Goal: Communication & Community: Answer question/provide support

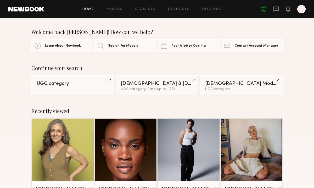
click at [279, 11] on div "No fees up to $5,000 T" at bounding box center [282, 9] width 45 height 8
click at [274, 9] on icon at bounding box center [276, 9] width 6 height 6
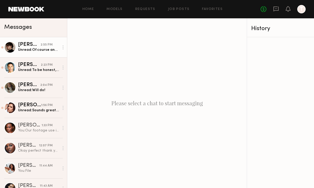
click at [29, 50] on div "Unread: Of course and thanks for sending me the example script! I have looked o…" at bounding box center [38, 49] width 41 height 5
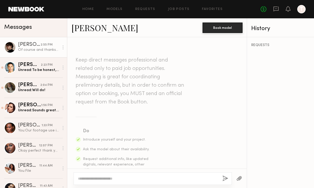
scroll to position [365, 0]
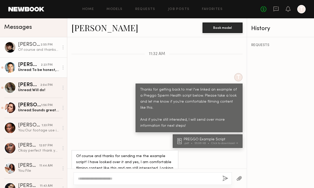
click at [32, 68] on div "Unread: To be honest, that’s not on brand for me. Thank you again for reaching …" at bounding box center [38, 69] width 41 height 5
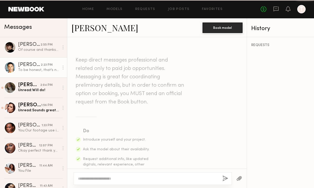
scroll to position [469, 0]
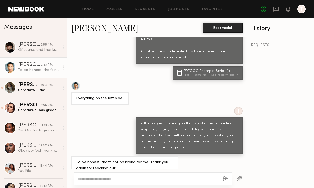
click at [125, 174] on div at bounding box center [152, 178] width 158 height 13
click at [117, 177] on textarea at bounding box center [148, 178] width 140 height 5
type textarea "**********"
click at [224, 179] on button "button" at bounding box center [225, 178] width 6 height 7
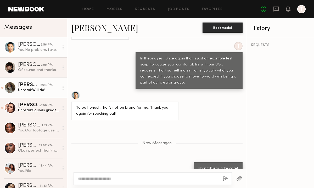
click at [28, 91] on div "Unread: Will do!" at bounding box center [38, 90] width 41 height 5
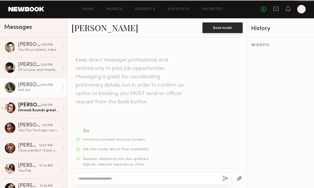
scroll to position [677, 0]
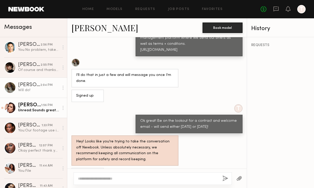
click at [30, 106] on div "Taylor C." at bounding box center [29, 104] width 23 height 5
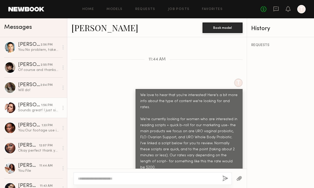
scroll to position [407, 0]
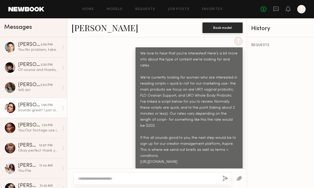
click at [119, 180] on textarea at bounding box center [148, 178] width 140 height 5
type textarea "*********"
click at [85, 30] on link "Taylor C." at bounding box center [104, 27] width 67 height 11
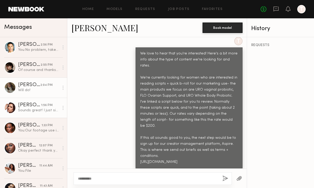
click at [32, 83] on div "[PERSON_NAME]" at bounding box center [29, 84] width 22 height 5
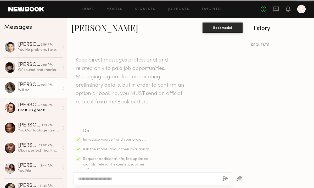
scroll to position [677, 0]
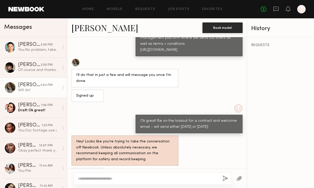
drag, startPoint x: 141, startPoint y: 105, endPoint x: 229, endPoint y: 116, distance: 89.3
click at [230, 116] on div "Ok great! Be on the lookout for a contract and welcome email - will send either…" at bounding box center [188, 124] width 107 height 19
copy div "Ok great! Be on the lookout for a contract and welcome email - will send either…"
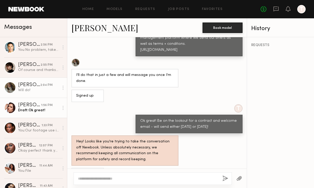
click at [28, 113] on link "Taylor C. 1:56 PM Draft: Ok great!" at bounding box center [33, 108] width 67 height 20
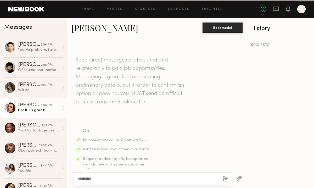
scroll to position [407, 0]
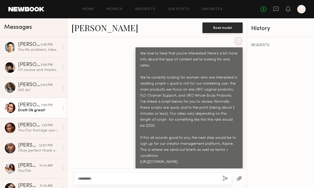
click at [93, 178] on textarea "*********" at bounding box center [148, 178] width 140 height 5
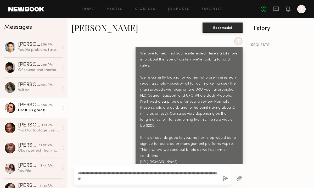
drag, startPoint x: 111, startPoint y: 174, endPoint x: 95, endPoint y: 174, distance: 15.2
click at [95, 174] on textarea "**********" at bounding box center [148, 175] width 140 height 10
type textarea "**********"
click at [224, 180] on button "button" at bounding box center [225, 178] width 6 height 7
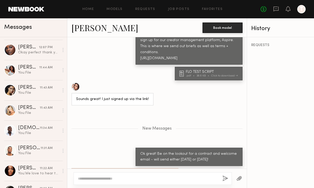
scroll to position [190, 0]
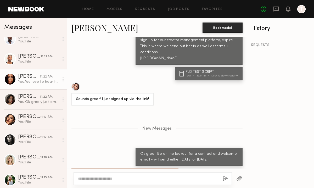
click at [34, 79] on div "You: We love to hear that you're interested! Here's a bit more info about the t…" at bounding box center [38, 81] width 41 height 5
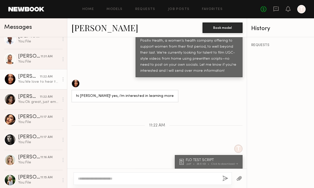
scroll to position [380, 0]
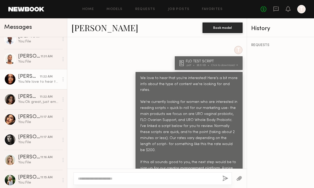
click at [93, 24] on link "Jordin W." at bounding box center [104, 27] width 67 height 11
click at [98, 184] on div at bounding box center [152, 178] width 158 height 13
click at [90, 177] on textarea at bounding box center [148, 178] width 140 height 5
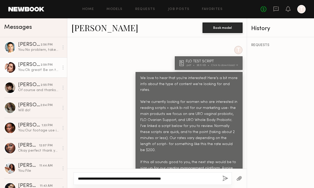
type textarea "**********"
click at [36, 70] on div "You: Ok great! Be on the lookout for a contract and welcome email - will send e…" at bounding box center [38, 69] width 41 height 5
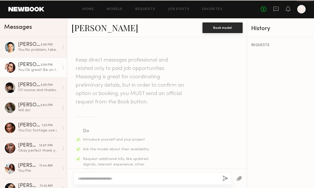
scroll to position [471, 0]
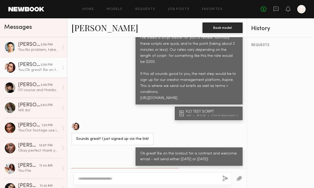
drag, startPoint x: 192, startPoint y: 120, endPoint x: 218, endPoint y: 128, distance: 27.4
click at [218, 151] on div "Ok great! Be on the lookout for a contract and welcome email - will send either…" at bounding box center [189, 157] width 98 height 12
copy div "a contract and welcome email - will send either today or tomorrow!"
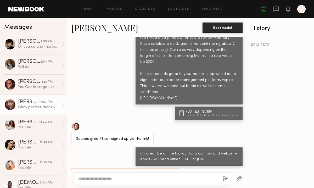
scroll to position [104, 0]
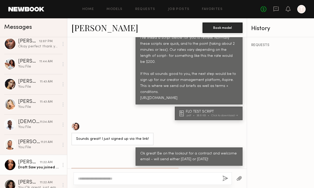
click at [26, 162] on div "Jordin W." at bounding box center [29, 161] width 22 height 5
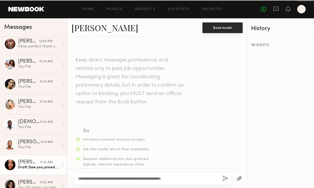
scroll to position [380, 0]
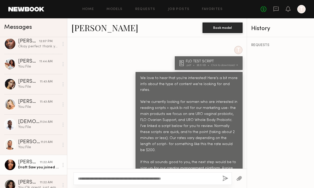
click at [194, 178] on textarea "**********" at bounding box center [148, 178] width 140 height 5
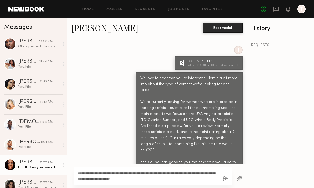
type textarea "**********"
click at [226, 181] on button "button" at bounding box center [225, 178] width 6 height 7
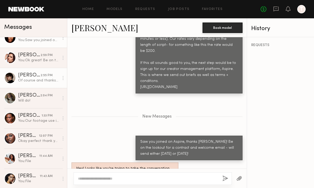
scroll to position [32, 0]
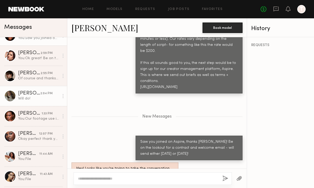
click at [21, 94] on div "Alexis K." at bounding box center [29, 93] width 22 height 5
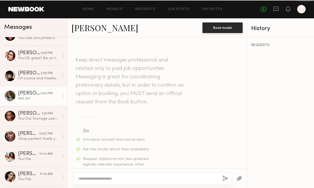
scroll to position [677, 0]
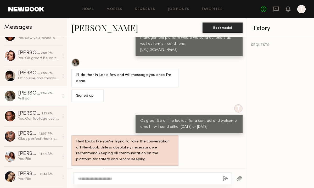
click at [90, 30] on link "Alexis K." at bounding box center [104, 27] width 67 height 11
click at [29, 97] on div "Will do!" at bounding box center [38, 98] width 41 height 5
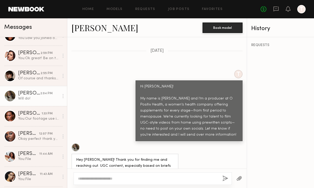
scroll to position [328, 0]
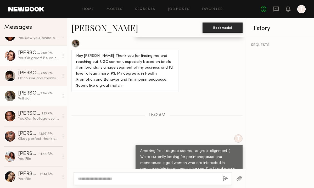
click at [26, 55] on div "Taylor C." at bounding box center [29, 52] width 22 height 5
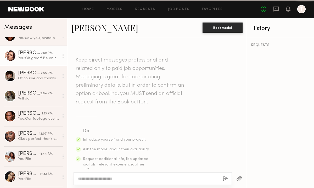
scroll to position [471, 0]
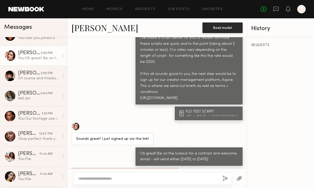
click at [86, 25] on link "Taylor C." at bounding box center [104, 27] width 67 height 11
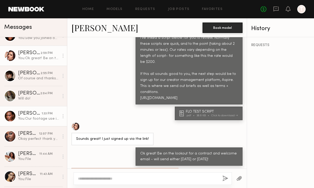
scroll to position [0, 0]
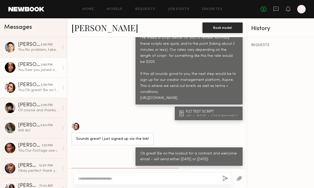
click at [28, 68] on div "You: Saw you joined on Aspire, thanks Jordan! Be on the lookout for a contract …" at bounding box center [38, 69] width 41 height 5
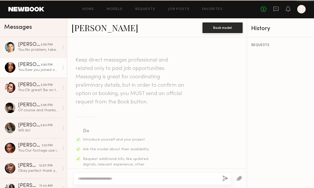
scroll to position [440, 0]
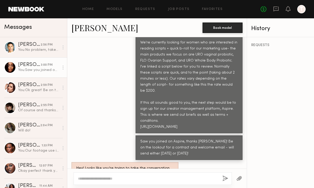
click at [90, 29] on link "Jordin W." at bounding box center [104, 27] width 67 height 11
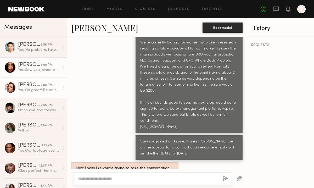
click at [18, 84] on div "Taylor C." at bounding box center [29, 84] width 22 height 5
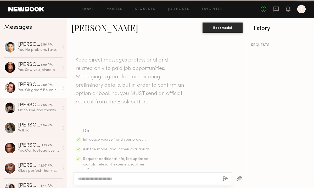
scroll to position [471, 0]
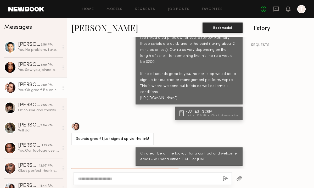
click at [95, 30] on link "Taylor C." at bounding box center [104, 27] width 67 height 11
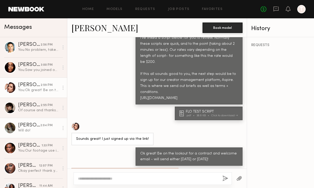
click at [32, 128] on div "Will do!" at bounding box center [38, 130] width 41 height 5
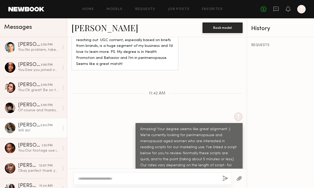
scroll to position [305, 0]
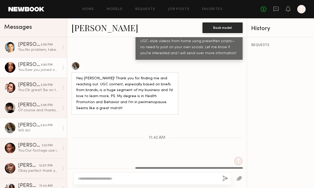
click at [35, 71] on div "You: Saw you joined on Aspire, thanks Jordan! Be on the lookout for a contract …" at bounding box center [38, 69] width 41 height 5
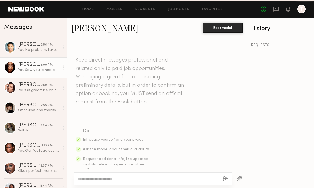
scroll to position [440, 0]
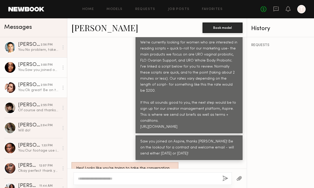
click at [31, 89] on div "You: Ok great! Be on the lookout for a contract and welcome email - will send e…" at bounding box center [38, 90] width 41 height 5
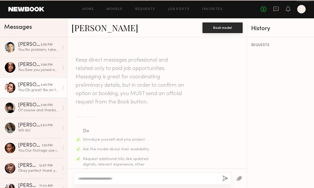
scroll to position [471, 0]
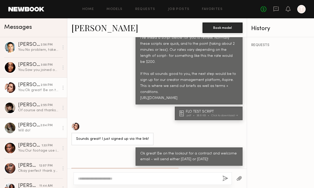
click at [31, 124] on div "Alexis K." at bounding box center [29, 125] width 22 height 5
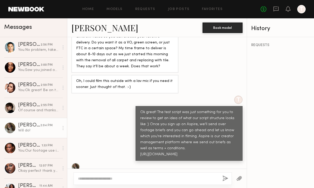
scroll to position [677, 0]
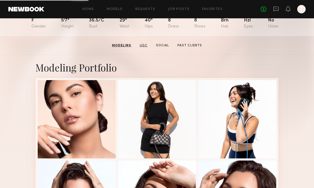
click at [143, 46] on link "UGC" at bounding box center [144, 45] width 12 height 5
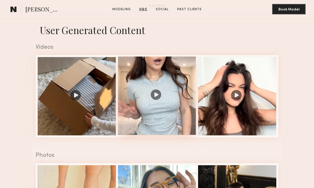
scroll to position [431, 0]
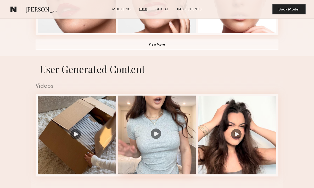
click at [157, 113] on div at bounding box center [157, 134] width 78 height 78
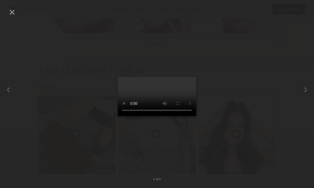
click at [235, 130] on div at bounding box center [157, 89] width 314 height 163
click at [12, 13] on div at bounding box center [12, 12] width 8 height 8
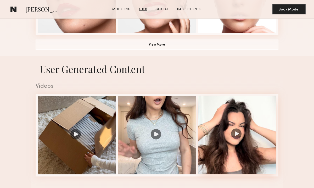
click at [244, 132] on div at bounding box center [237, 134] width 78 height 78
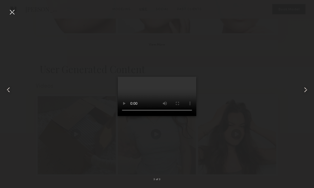
click at [8, 11] on div at bounding box center [12, 12] width 8 height 8
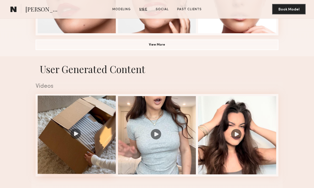
click at [65, 122] on div at bounding box center [77, 134] width 78 height 78
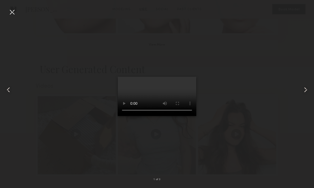
click at [13, 14] on div at bounding box center [12, 12] width 8 height 8
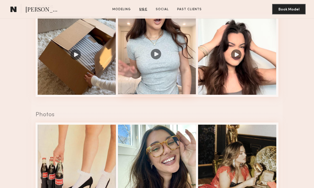
scroll to position [597, 0]
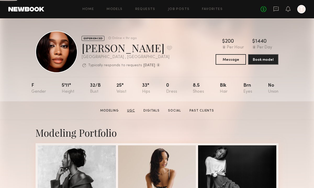
click at [135, 112] on link "UGC" at bounding box center [131, 110] width 12 height 5
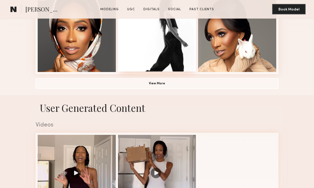
scroll to position [455, 0]
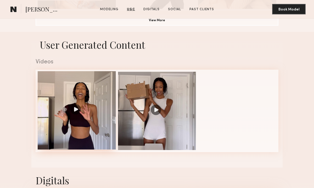
click at [75, 88] on div at bounding box center [77, 110] width 78 height 78
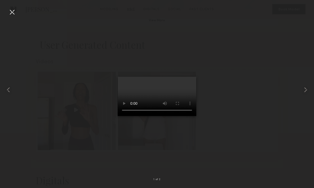
click at [273, 111] on div at bounding box center [157, 89] width 314 height 163
click at [221, 102] on div at bounding box center [157, 89] width 314 height 163
click at [13, 12] on div at bounding box center [12, 12] width 8 height 8
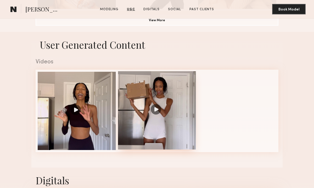
click at [157, 137] on div at bounding box center [157, 110] width 78 height 78
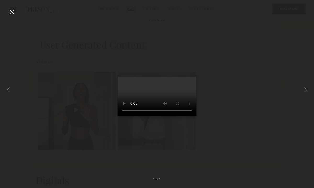
click at [239, 83] on div at bounding box center [157, 89] width 314 height 163
click at [13, 16] on div at bounding box center [12, 12] width 8 height 8
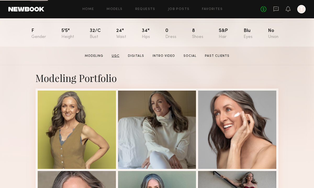
click at [119, 54] on link "UGC" at bounding box center [116, 56] width 12 height 5
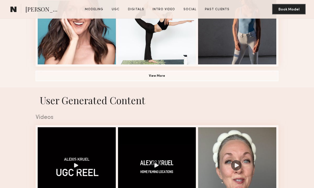
scroll to position [455, 0]
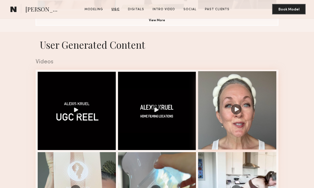
click at [244, 98] on div at bounding box center [237, 110] width 78 height 78
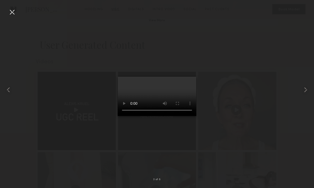
click at [215, 104] on div at bounding box center [157, 89] width 314 height 163
click at [13, 13] on div at bounding box center [12, 12] width 8 height 8
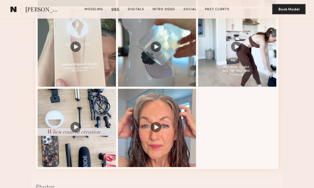
scroll to position [607, 0]
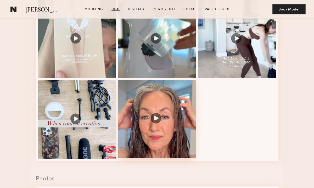
click at [169, 109] on div at bounding box center [157, 119] width 78 height 78
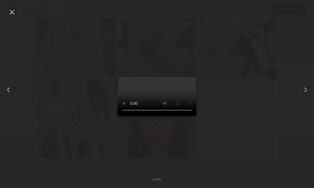
click at [255, 74] on div at bounding box center [157, 89] width 314 height 163
click at [14, 13] on div at bounding box center [12, 12] width 8 height 8
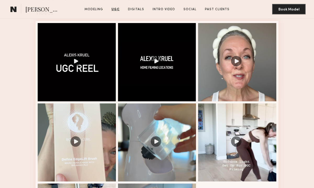
scroll to position [502, 0]
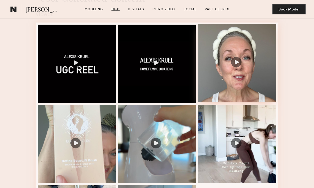
click at [219, 76] on div at bounding box center [237, 63] width 78 height 78
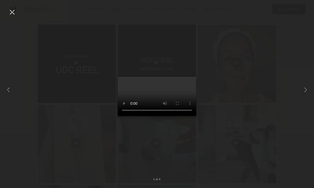
click at [15, 15] on div at bounding box center [12, 12] width 8 height 8
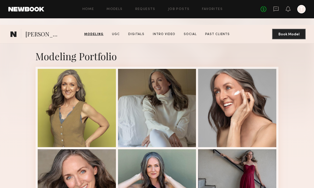
scroll to position [66, 0]
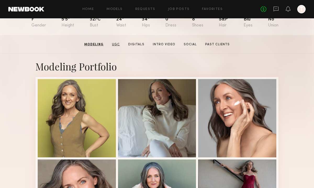
click at [119, 45] on link "UGC" at bounding box center [116, 44] width 12 height 5
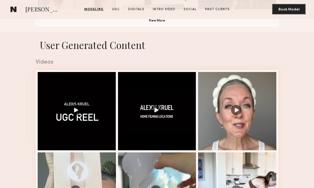
scroll to position [455, 0]
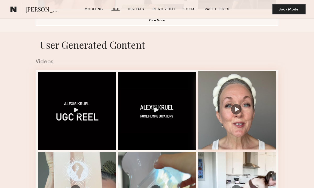
click at [225, 85] on div at bounding box center [237, 110] width 78 height 78
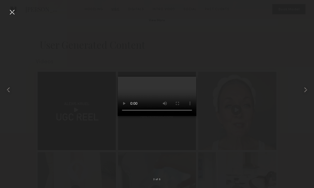
click at [13, 14] on div at bounding box center [12, 12] width 8 height 8
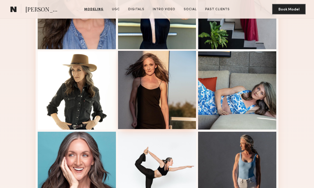
scroll to position [249, 0]
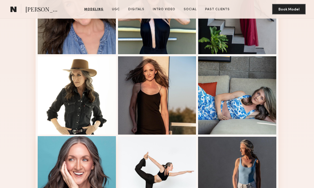
click at [98, 158] on div at bounding box center [77, 175] width 78 height 78
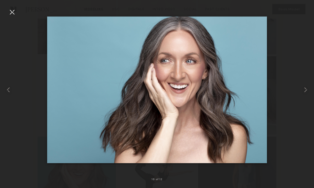
click at [10, 15] on div at bounding box center [12, 12] width 8 height 8
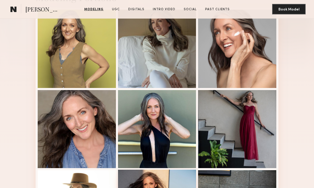
scroll to position [133, 0]
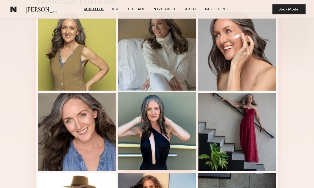
click at [166, 123] on div at bounding box center [157, 131] width 78 height 78
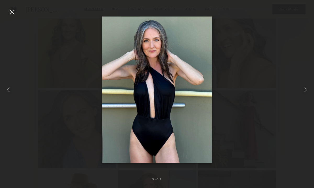
scroll to position [135, 0]
click at [13, 14] on div at bounding box center [12, 12] width 8 height 8
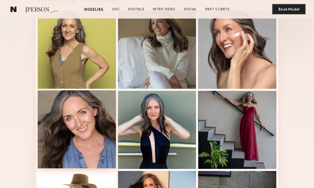
scroll to position [0, 0]
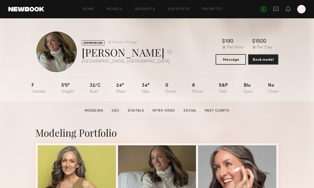
click at [277, 12] on link at bounding box center [276, 9] width 6 height 7
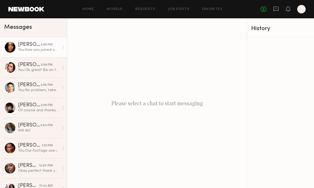
click at [24, 52] on div "You: Saw you joined on Aspire, thanks Jordan! Be on the lookout for a contract …" at bounding box center [38, 49] width 41 height 5
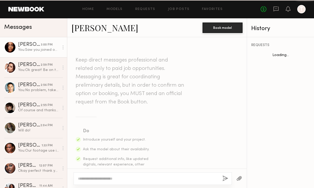
scroll to position [440, 0]
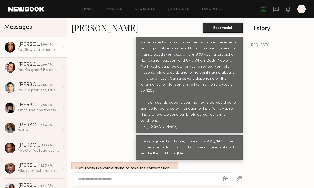
click at [99, 27] on link "Jordin W." at bounding box center [104, 27] width 67 height 11
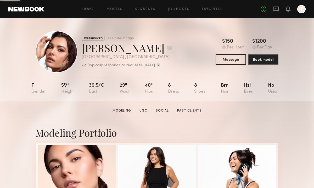
click at [144, 110] on link "UGC" at bounding box center [143, 110] width 12 height 5
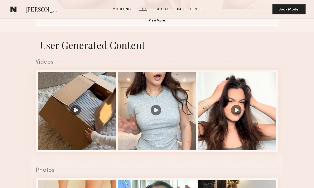
scroll to position [455, 0]
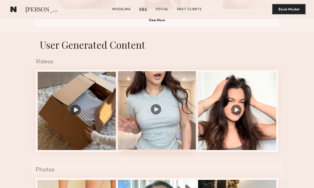
click at [169, 84] on div at bounding box center [157, 110] width 78 height 78
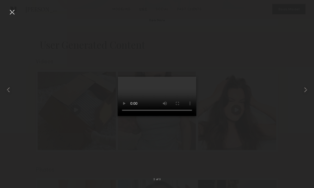
click at [15, 17] on div at bounding box center [157, 89] width 314 height 163
click at [12, 16] on div at bounding box center [12, 12] width 8 height 8
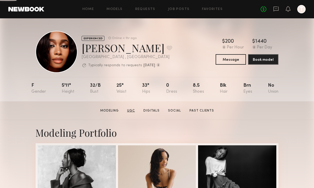
click at [136, 111] on link "UGC" at bounding box center [131, 110] width 12 height 5
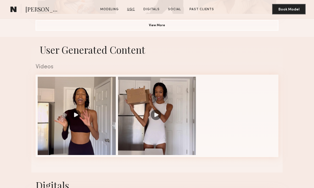
scroll to position [455, 0]
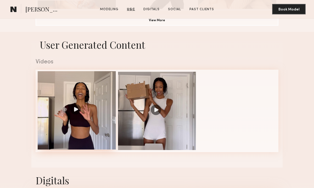
click at [95, 91] on div at bounding box center [77, 110] width 78 height 78
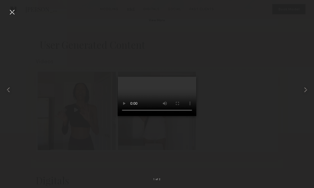
click at [10, 13] on div at bounding box center [12, 12] width 8 height 8
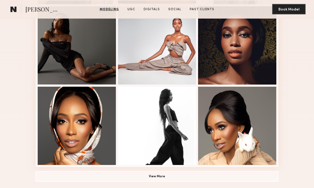
scroll to position [299, 0]
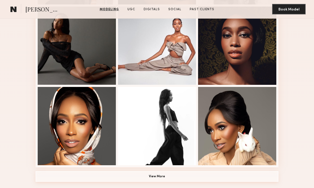
click at [164, 179] on button "View More" at bounding box center [157, 176] width 243 height 10
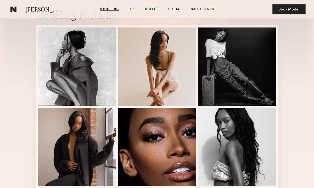
scroll to position [117, 0]
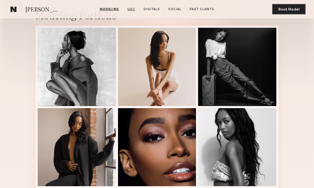
click at [126, 8] on link "UGC" at bounding box center [131, 9] width 12 height 5
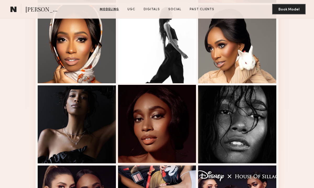
scroll to position [377, 0]
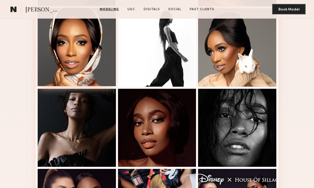
click at [83, 57] on div at bounding box center [77, 47] width 78 height 78
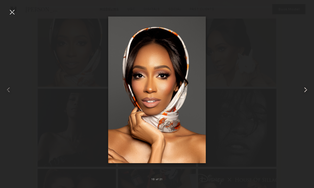
click at [304, 59] on div at bounding box center [307, 89] width 13 height 163
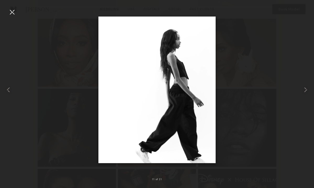
click at [14, 12] on div at bounding box center [12, 12] width 8 height 8
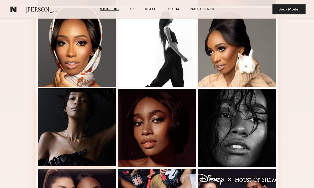
scroll to position [0, 0]
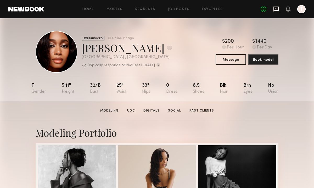
click at [276, 10] on icon at bounding box center [275, 9] width 5 height 5
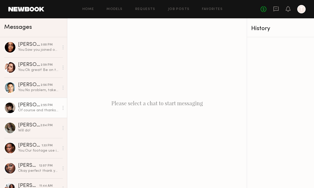
click at [33, 105] on div "Walter R." at bounding box center [29, 104] width 22 height 5
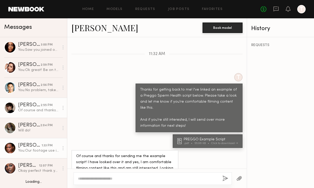
scroll to position [18, 0]
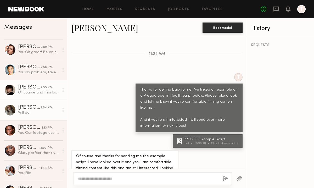
click at [33, 111] on div "Will do!" at bounding box center [38, 112] width 41 height 5
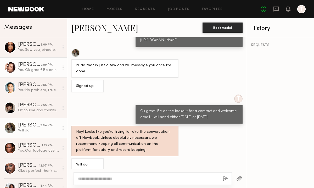
click at [29, 71] on div "You: Ok great! Be on the lookout for a contract and welcome email - will send e…" at bounding box center [38, 69] width 41 height 5
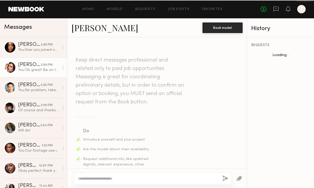
scroll to position [471, 0]
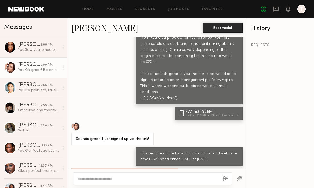
click at [78, 31] on link "Taylor C." at bounding box center [104, 27] width 67 height 11
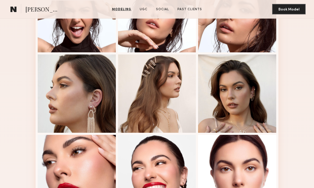
scroll to position [251, 0]
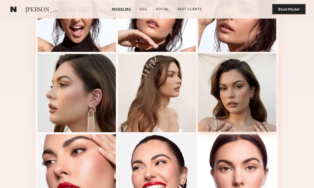
click at [244, 114] on div at bounding box center [237, 92] width 78 height 78
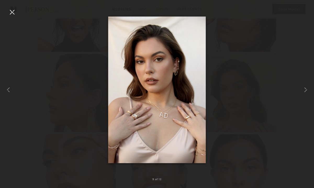
click at [247, 108] on div at bounding box center [157, 89] width 314 height 163
click at [11, 13] on div at bounding box center [12, 12] width 8 height 8
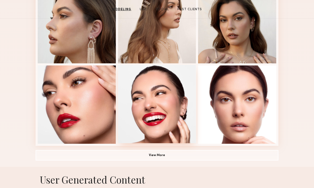
scroll to position [0, 0]
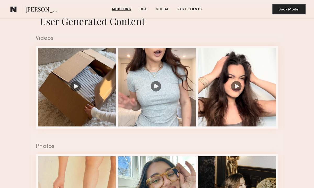
scroll to position [484, 0]
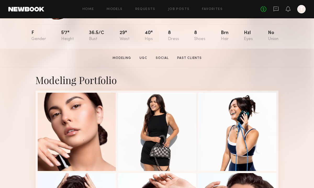
scroll to position [10, 0]
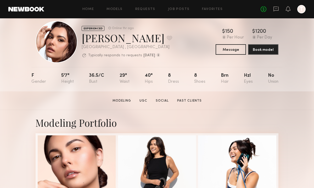
click at [144, 103] on section "[PERSON_NAME] Modeling UGC Social Past Clients Message Book Model" at bounding box center [157, 100] width 314 height 19
click at [142, 98] on section "Modeling UGC Social Past Clients" at bounding box center [156, 100] width 93 height 5
click at [144, 102] on link "UGC" at bounding box center [143, 100] width 12 height 5
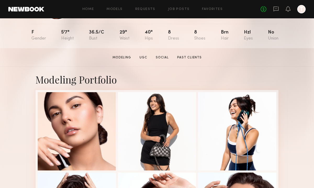
scroll to position [0, 0]
